Goal: Information Seeking & Learning: Learn about a topic

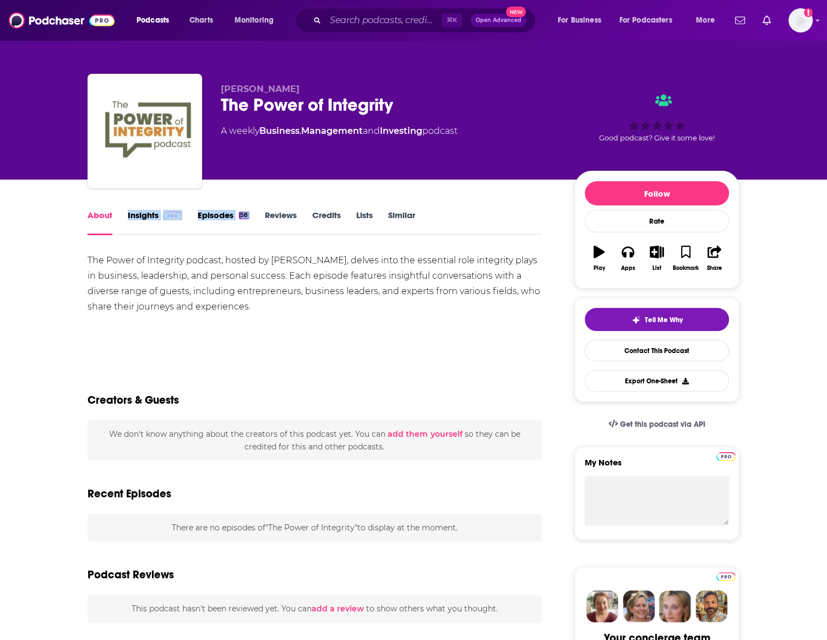
click at [163, 220] on span at bounding box center [172, 215] width 19 height 10
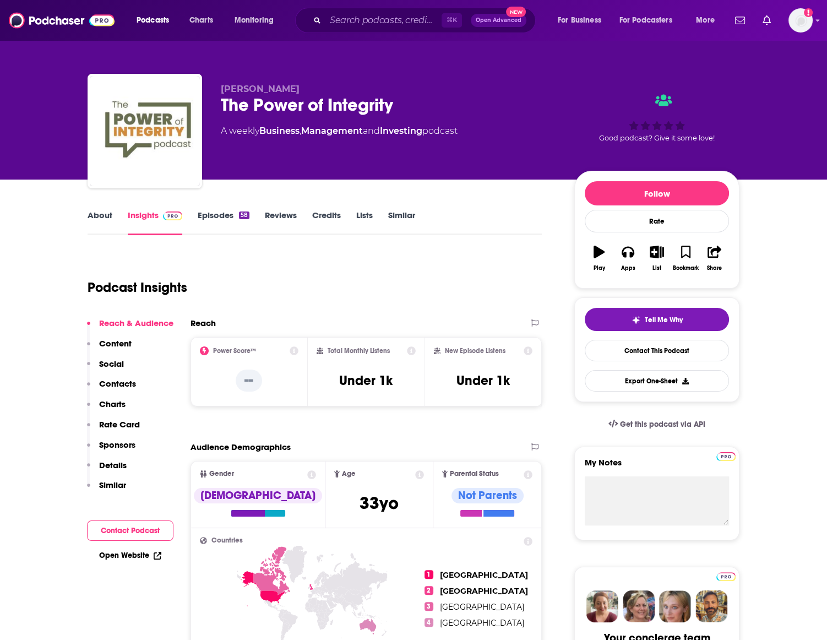
click at [336, 254] on div "Podcast Insights" at bounding box center [310, 281] width 445 height 56
drag, startPoint x: 519, startPoint y: 389, endPoint x: 320, endPoint y: 351, distance: 201.8
click at [320, 351] on div "Power Score™ -- Total Monthly Listens Under 1k New Episode Listens Under 1k" at bounding box center [365, 371] width 351 height 69
copy div "Total Monthly Listens Under 1k New Episode Listens Under 1k"
